Goal: Information Seeking & Learning: Learn about a topic

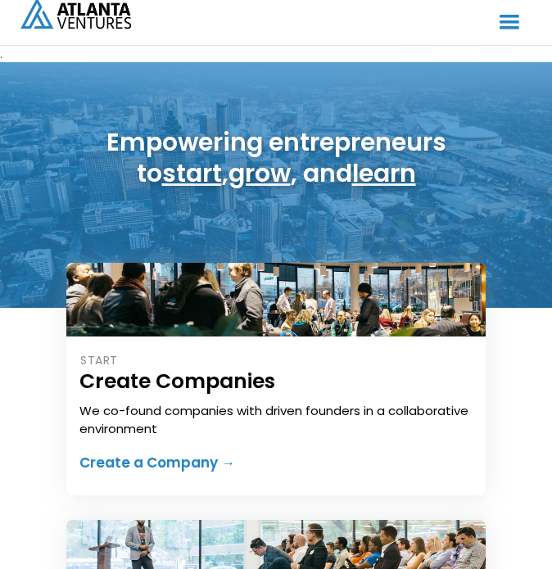
click at [511, 24] on div "menu" at bounding box center [509, 22] width 31 height 31
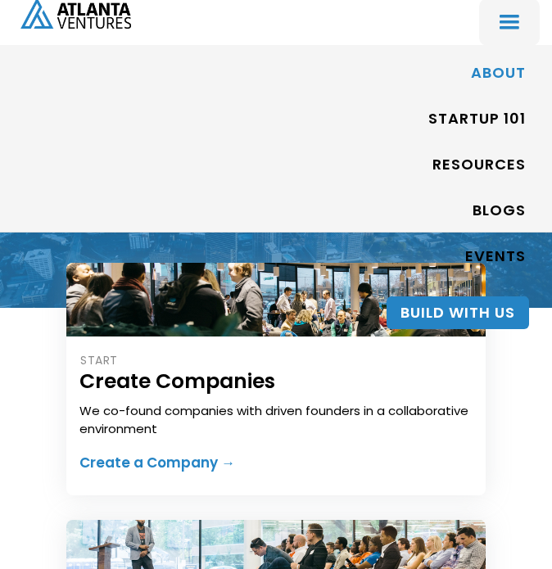
click at [493, 63] on link "ABOUT" at bounding box center [498, 74] width 55 height 38
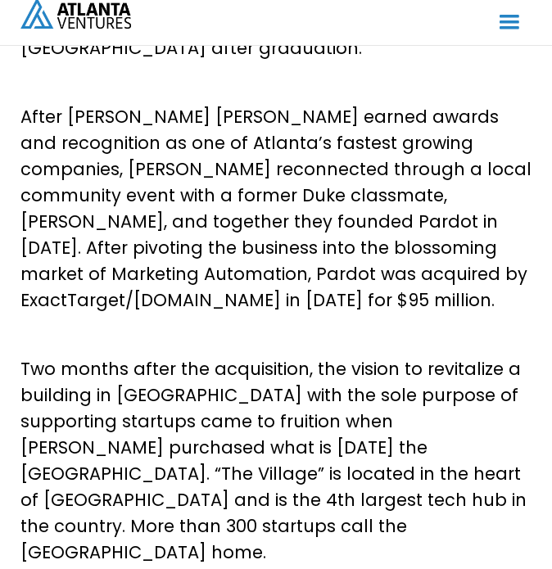
scroll to position [682, 0]
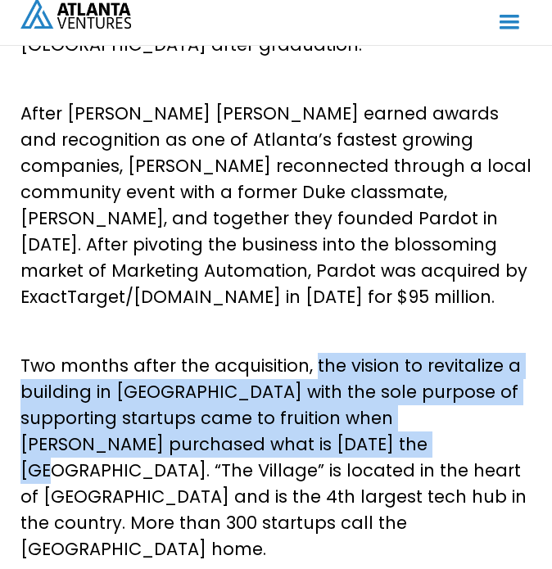
drag, startPoint x: 313, startPoint y: 260, endPoint x: 305, endPoint y: 341, distance: 82.2
click at [287, 353] on p "Two months after the acquisition, the vision to revitalize a building in [GEOGR…" at bounding box center [275, 458] width 511 height 210
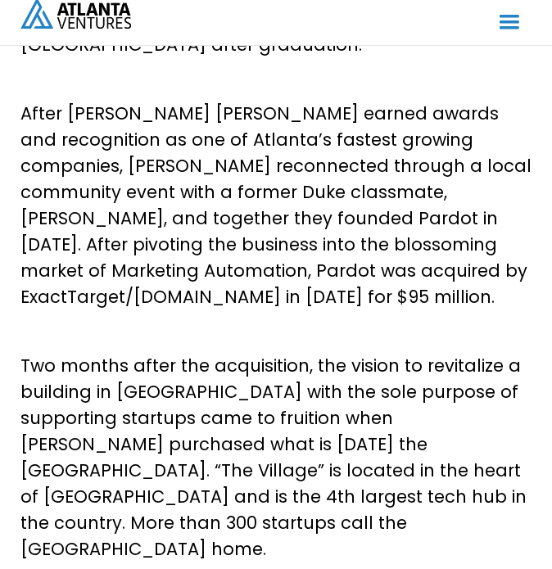
click at [350, 353] on p "Two months after the acquisition, the vision to revitalize a building in [GEOGR…" at bounding box center [275, 458] width 511 height 210
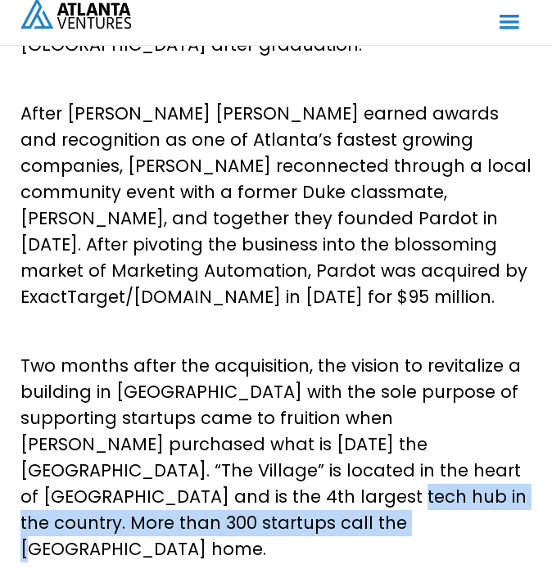
drag, startPoint x: 116, startPoint y: 394, endPoint x: 291, endPoint y: 421, distance: 177.3
click at [291, 421] on p "Two months after the acquisition, the vision to revitalize a building in [GEOGR…" at bounding box center [275, 458] width 511 height 210
copy p "More than 300 startups call the [GEOGRAPHIC_DATA] home."
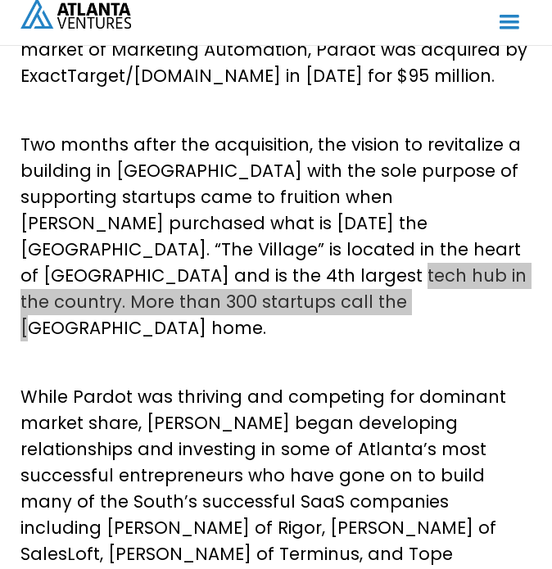
scroll to position [955, 0]
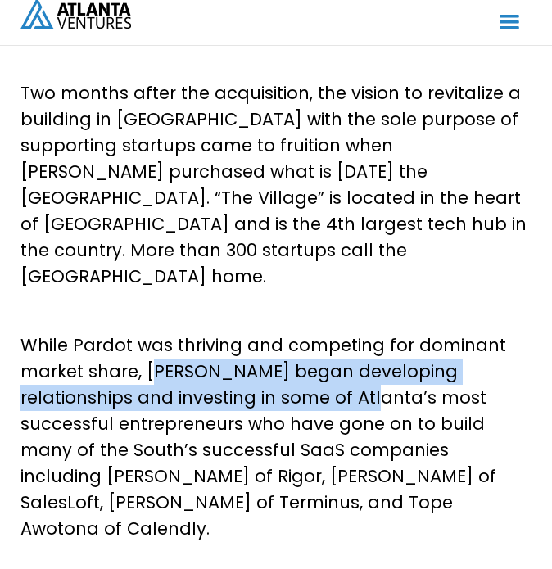
drag, startPoint x: 149, startPoint y: 238, endPoint x: 277, endPoint y: 266, distance: 130.7
click at [277, 332] on p "While Pardot was thriving and competing for dominant market share, David began …" at bounding box center [275, 437] width 511 height 210
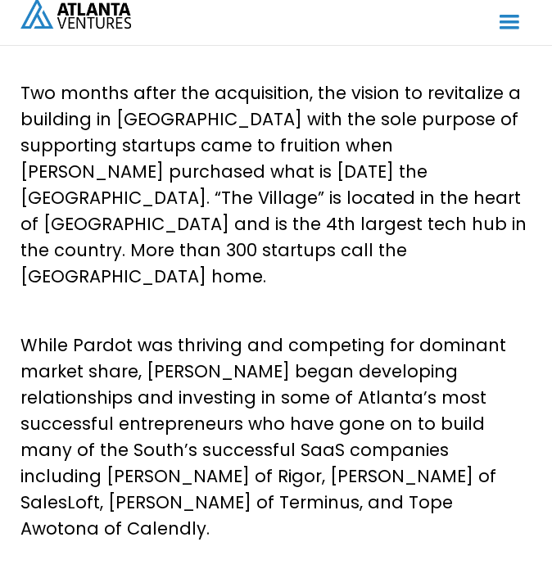
click at [306, 332] on p "While Pardot was thriving and competing for dominant market share, David began …" at bounding box center [275, 437] width 511 height 210
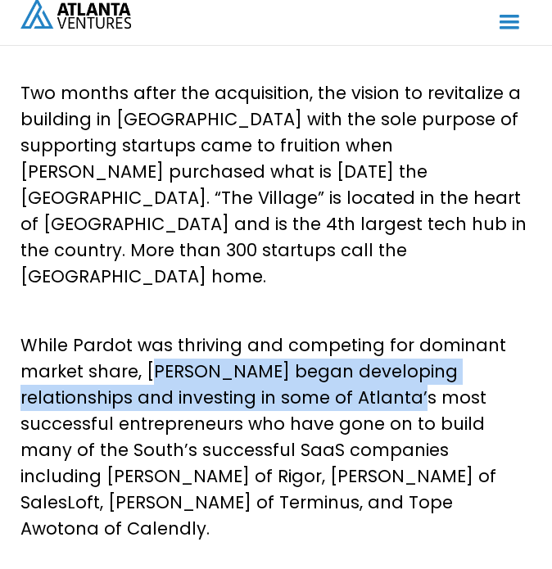
drag, startPoint x: 147, startPoint y: 237, endPoint x: 327, endPoint y: 266, distance: 183.3
click at [327, 332] on p "While Pardot was thriving and competing for dominant market share, David began …" at bounding box center [275, 437] width 511 height 210
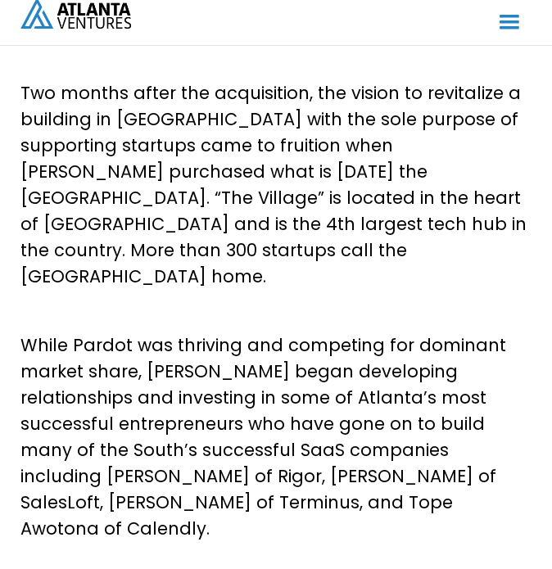
click at [365, 332] on p "While Pardot was thriving and competing for dominant market share, David began …" at bounding box center [275, 437] width 511 height 210
drag, startPoint x: 180, startPoint y: 318, endPoint x: 327, endPoint y: 321, distance: 147.4
click at [327, 332] on p "While Pardot was thriving and competing for dominant market share, David began …" at bounding box center [275, 437] width 511 height 210
copy p "SaaS companies"
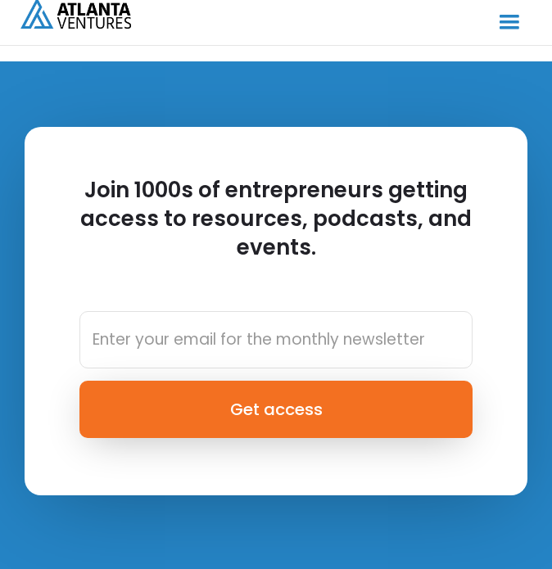
scroll to position [8275, 0]
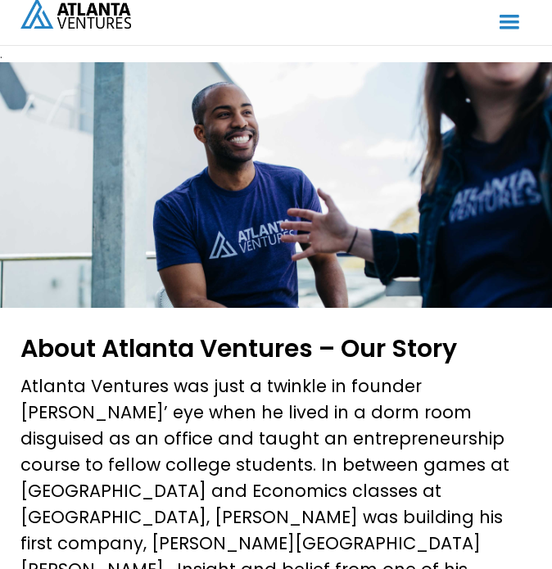
click at [506, 16] on div "menu" at bounding box center [509, 22] width 31 height 31
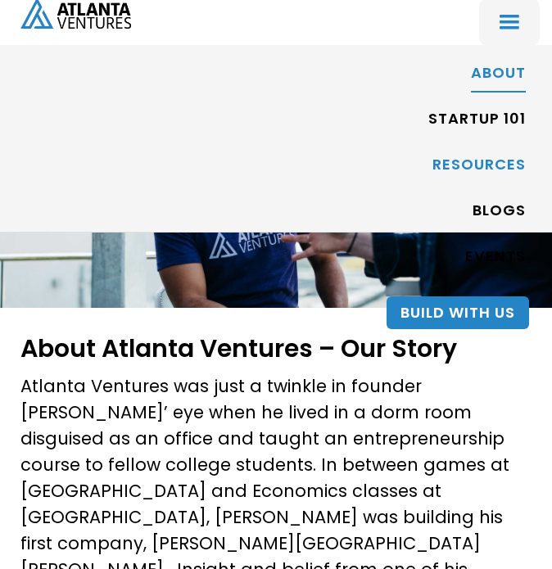
click at [487, 161] on link "RESOURCES" at bounding box center [478, 166] width 93 height 38
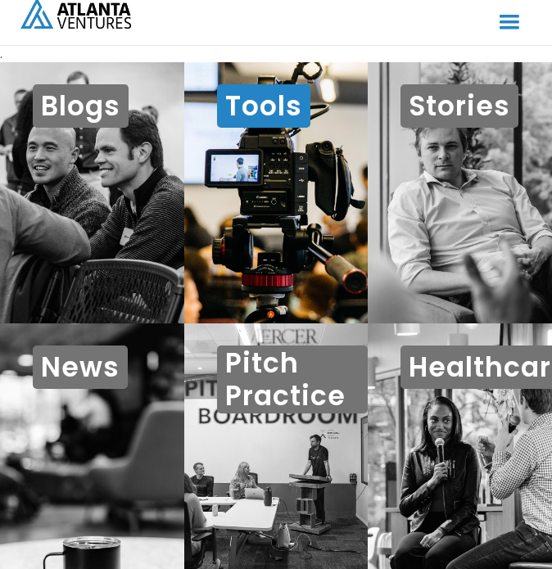
scroll to position [16, 0]
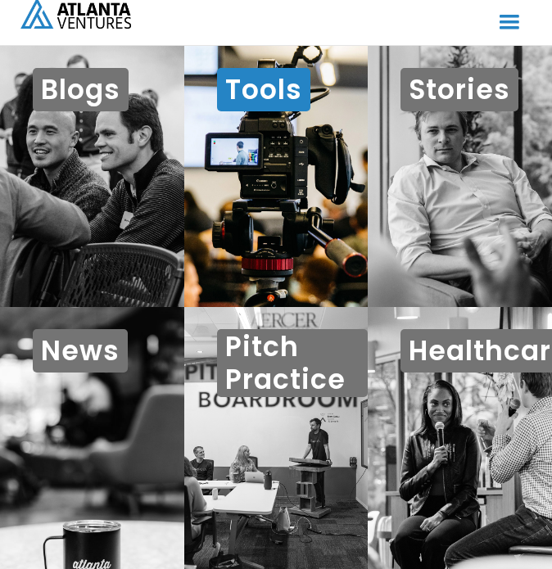
click at [267, 106] on h1 "Tools" at bounding box center [263, 89] width 93 height 43
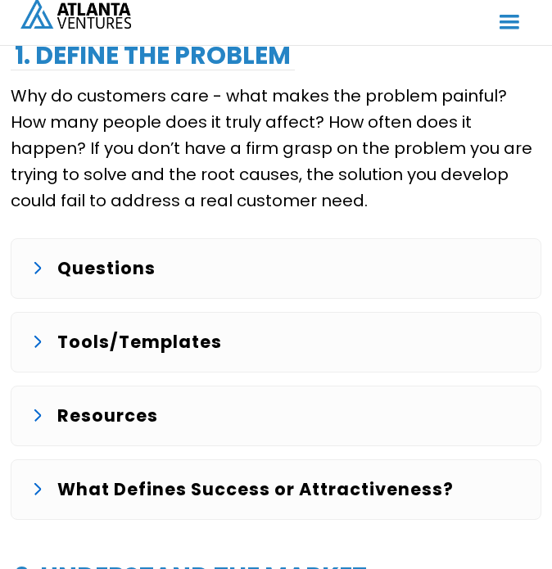
scroll to position [1228, 0]
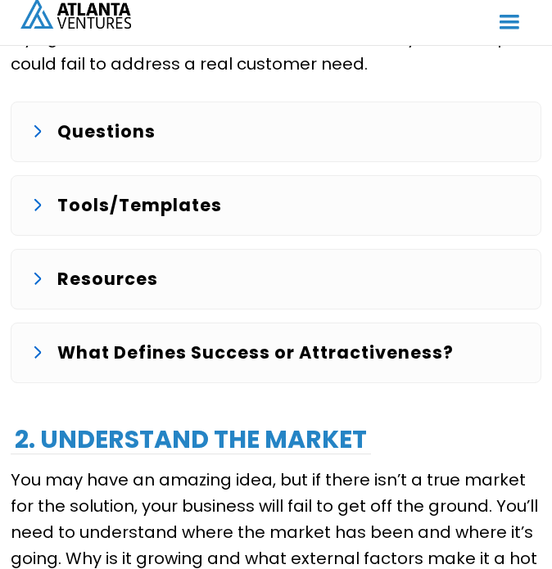
click at [68, 197] on p "Tools/Templates" at bounding box center [139, 205] width 165 height 26
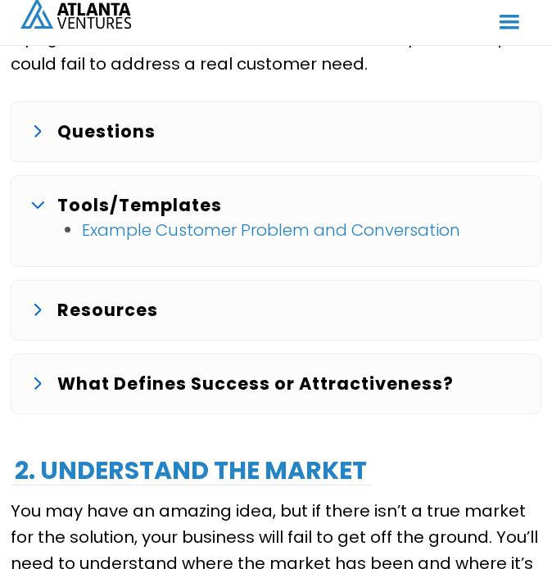
click at [68, 197] on p "Tools/Templates" at bounding box center [139, 205] width 165 height 26
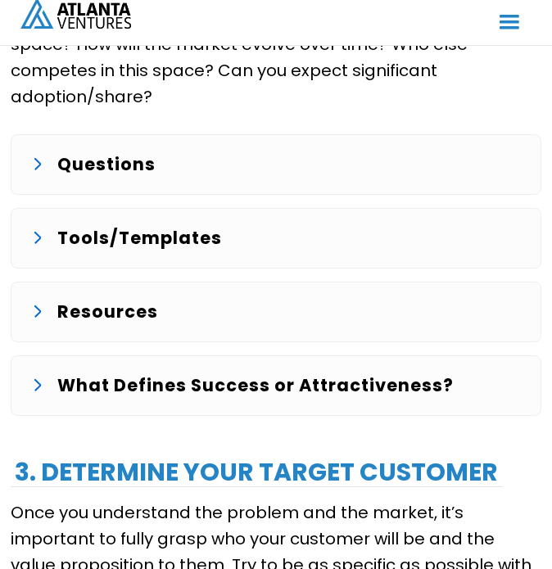
scroll to position [1773, 0]
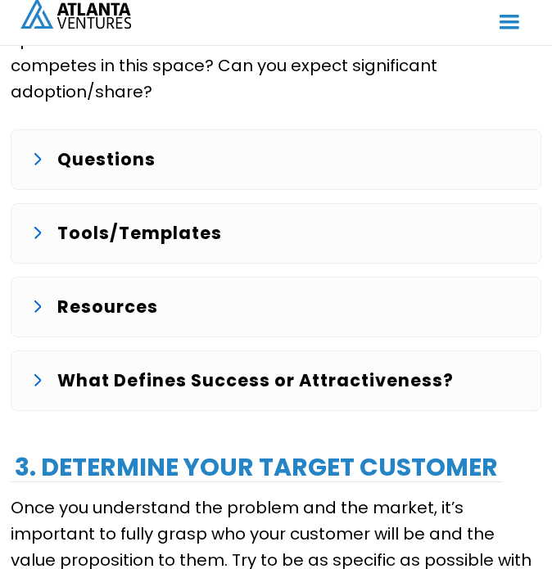
click at [64, 309] on p "Resources" at bounding box center [107, 307] width 101 height 26
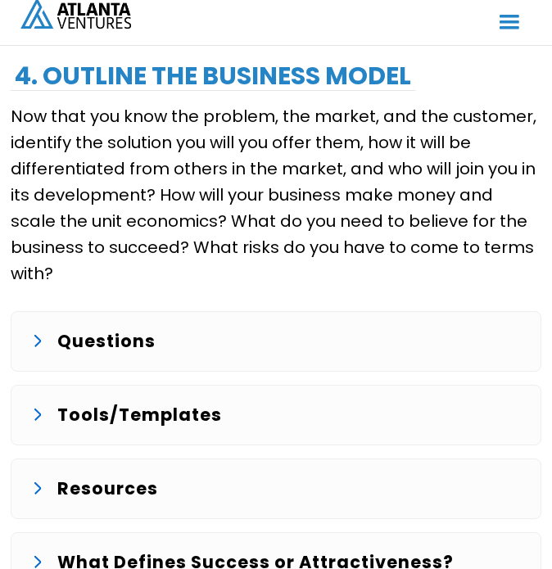
scroll to position [3274, 0]
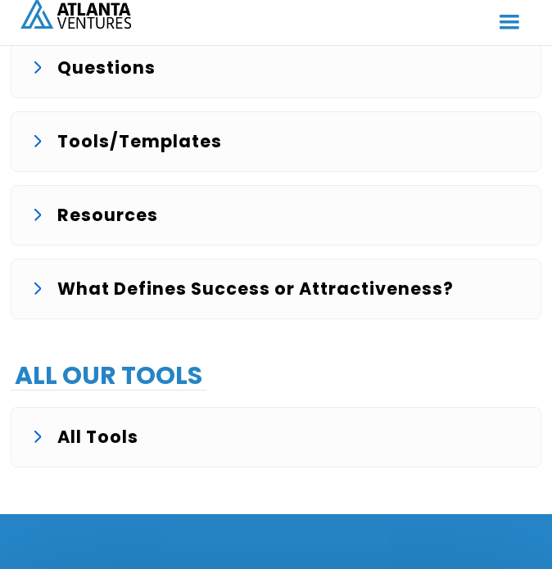
click at [285, 283] on p "What Defines Success or Attractiveness?" at bounding box center [255, 289] width 396 height 26
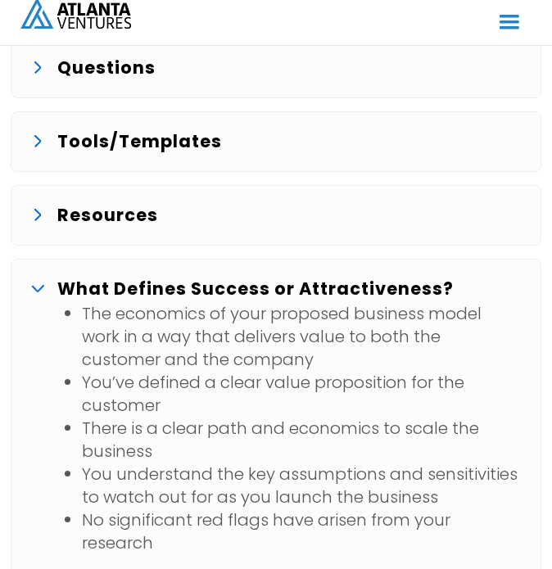
click at [285, 283] on p "What Defines Success or Attractiveness?" at bounding box center [255, 289] width 396 height 26
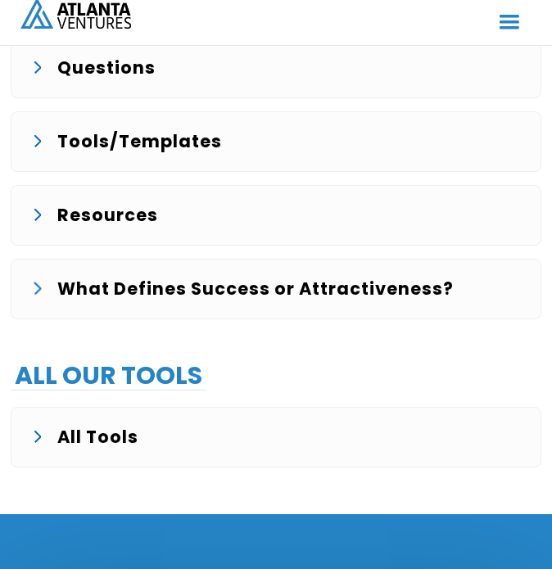
click at [182, 209] on div "Resources" at bounding box center [275, 215] width 489 height 26
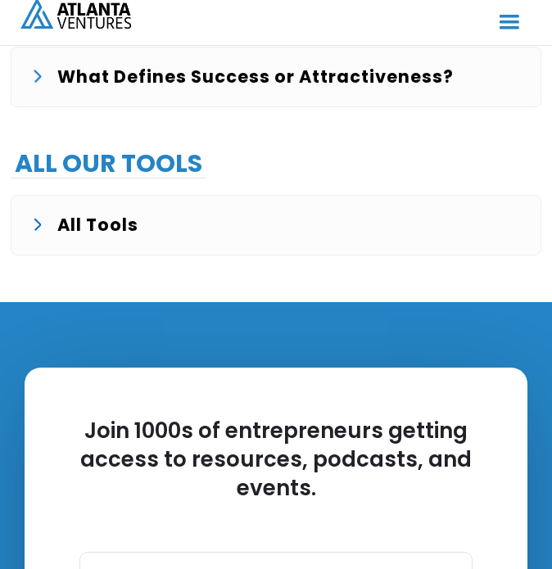
scroll to position [4093, 0]
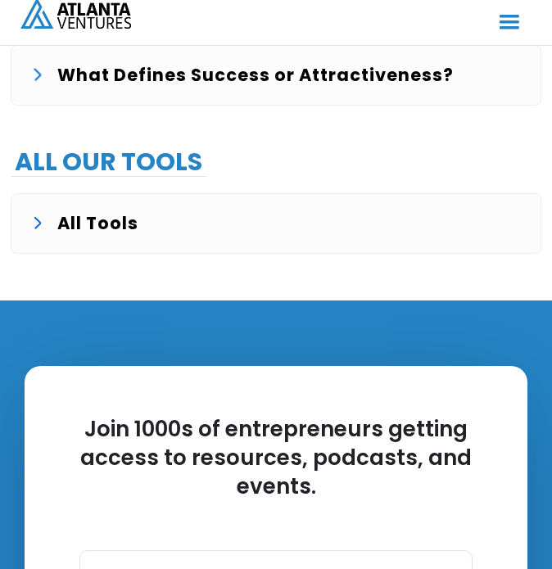
click at [102, 210] on p "All Tools" at bounding box center [97, 223] width 81 height 26
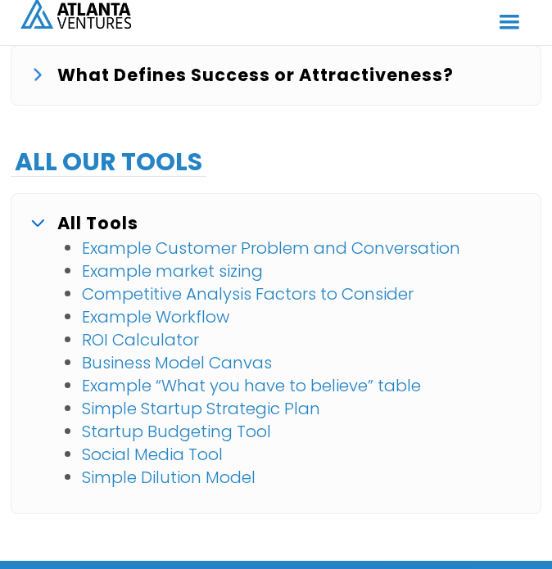
drag, startPoint x: 44, startPoint y: 202, endPoint x: 41, endPoint y: 193, distance: 9.6
click at [43, 210] on div "All Tools" at bounding box center [275, 223] width 489 height 26
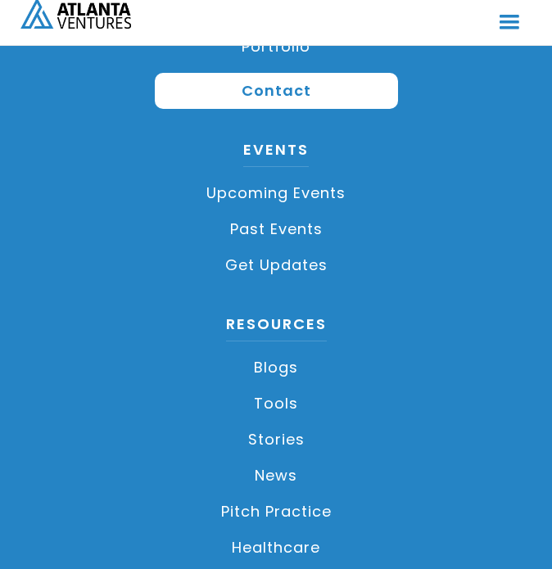
scroll to position [5048, 0]
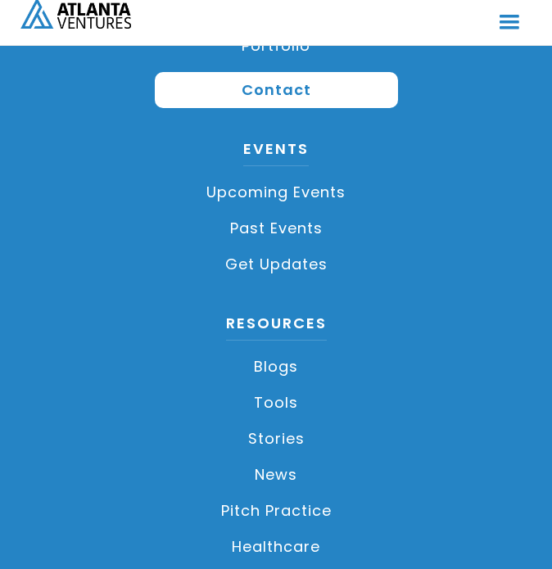
click at [70, 2] on img "home" at bounding box center [75, 13] width 111 height 30
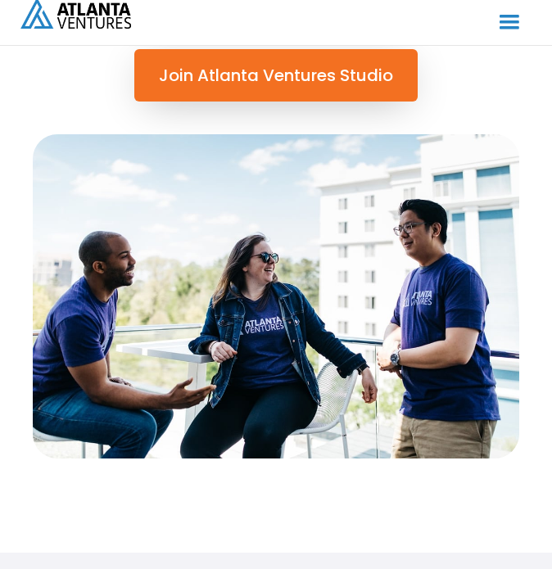
scroll to position [1228, 0]
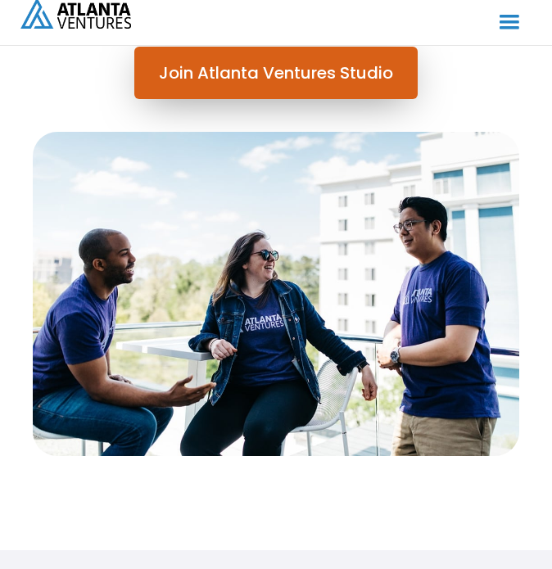
click at [261, 75] on link "Join Atlanta Ventures Studio" at bounding box center [275, 73] width 283 height 52
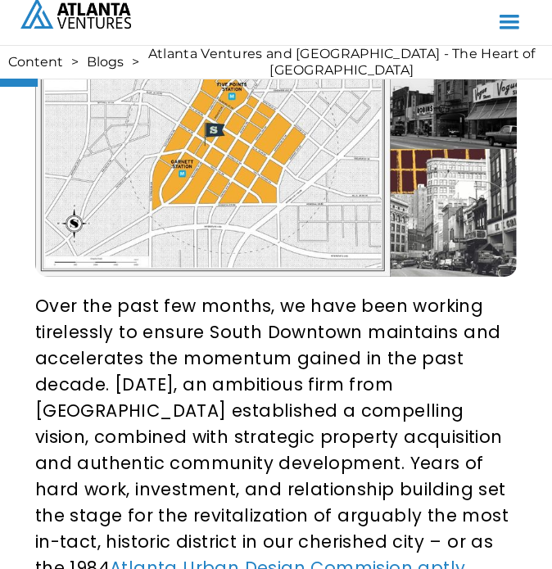
scroll to position [545, 0]
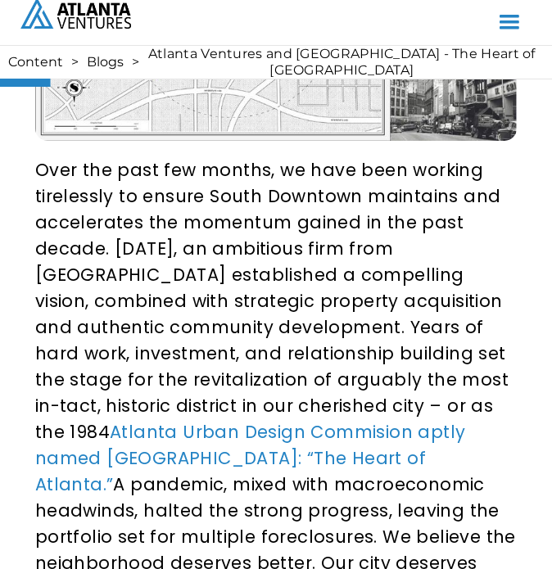
click at [142, 157] on p "Over the past few months, we have been working tirelessly to ensure South Downt…" at bounding box center [276, 419] width 482 height 524
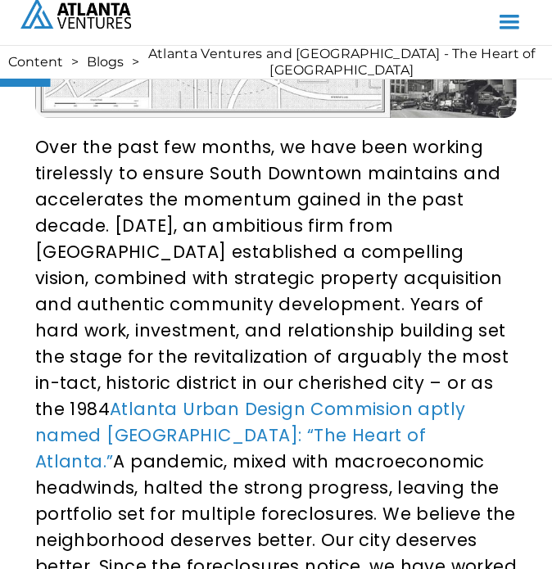
scroll to position [682, 0]
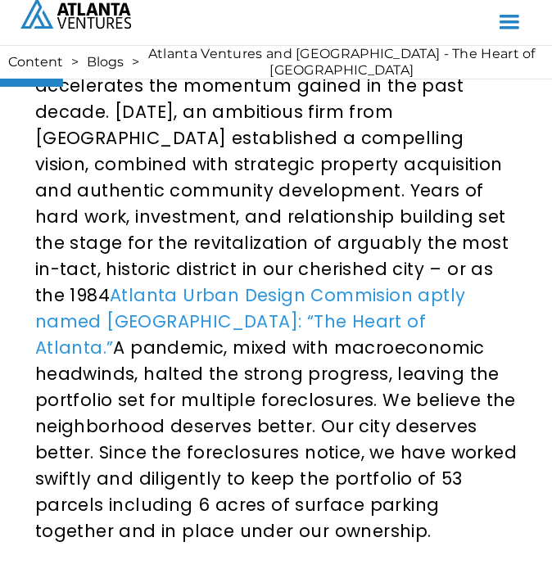
click at [245, 283] on link "Atlanta Urban Design Commision aptly named [GEOGRAPHIC_DATA]: “The Heart of Atl…" at bounding box center [250, 321] width 431 height 76
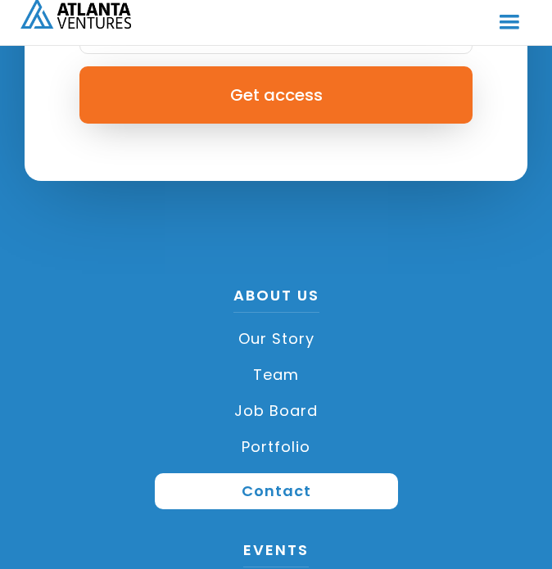
scroll to position [4912, 0]
